Goal: Task Accomplishment & Management: Manage account settings

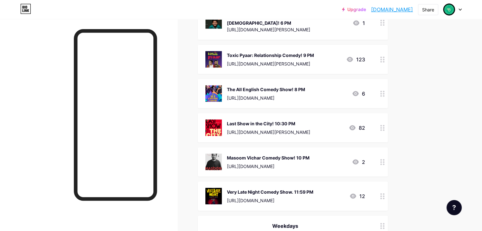
scroll to position [1457, 0]
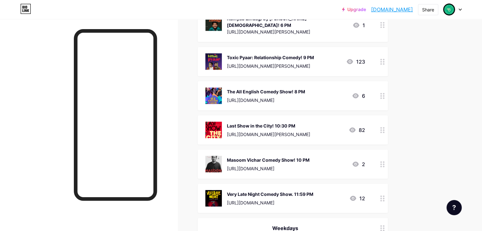
click at [385, 162] on icon at bounding box center [382, 165] width 4 height 6
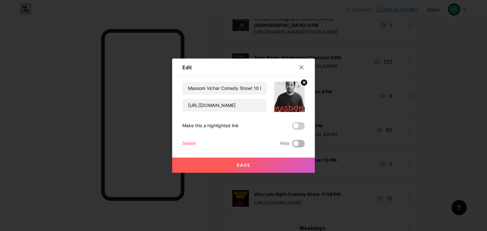
click at [299, 145] on span at bounding box center [298, 144] width 13 height 8
click at [292, 145] on input "checkbox" at bounding box center [292, 145] width 0 height 0
click at [300, 165] on button "Save" at bounding box center [243, 165] width 143 height 15
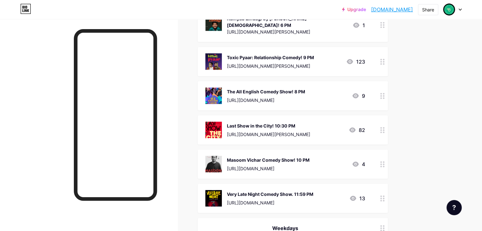
click at [388, 81] on div at bounding box center [382, 95] width 11 height 29
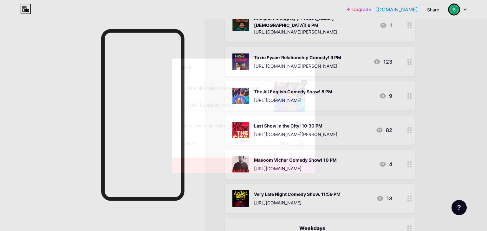
drag, startPoint x: 302, startPoint y: 145, endPoint x: 299, endPoint y: 162, distance: 16.7
click at [302, 145] on span at bounding box center [298, 144] width 13 height 8
click at [292, 145] on input "checkbox" at bounding box center [292, 145] width 0 height 0
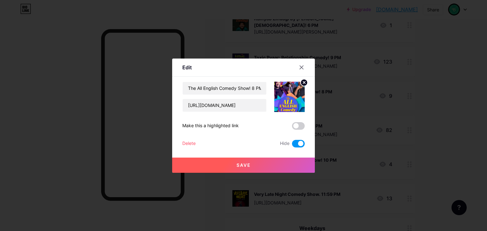
click at [298, 165] on button "Save" at bounding box center [243, 165] width 143 height 15
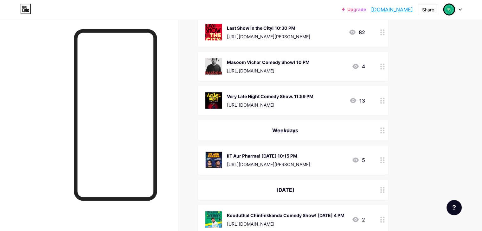
scroll to position [1584, 0]
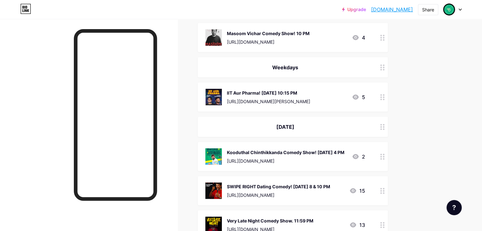
click at [388, 117] on div at bounding box center [382, 127] width 11 height 20
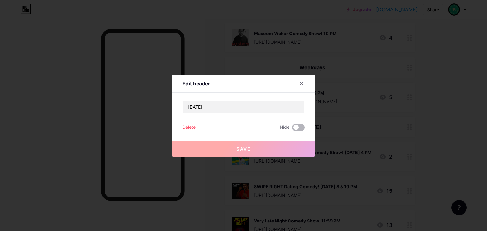
click at [293, 128] on span at bounding box center [298, 128] width 13 height 8
click at [292, 129] on input "checkbox" at bounding box center [292, 129] width 0 height 0
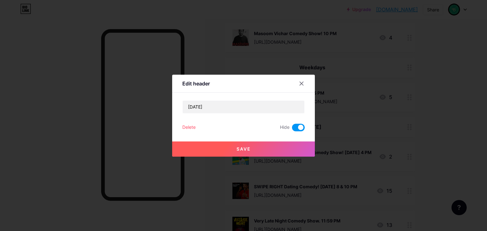
click at [300, 149] on button "Save" at bounding box center [243, 149] width 143 height 15
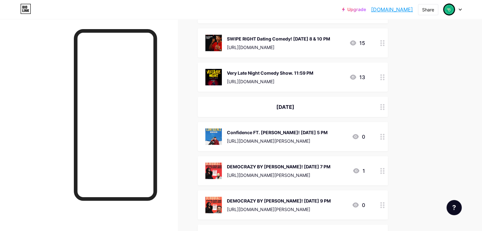
scroll to position [1742, 0]
